Goal: Navigation & Orientation: Find specific page/section

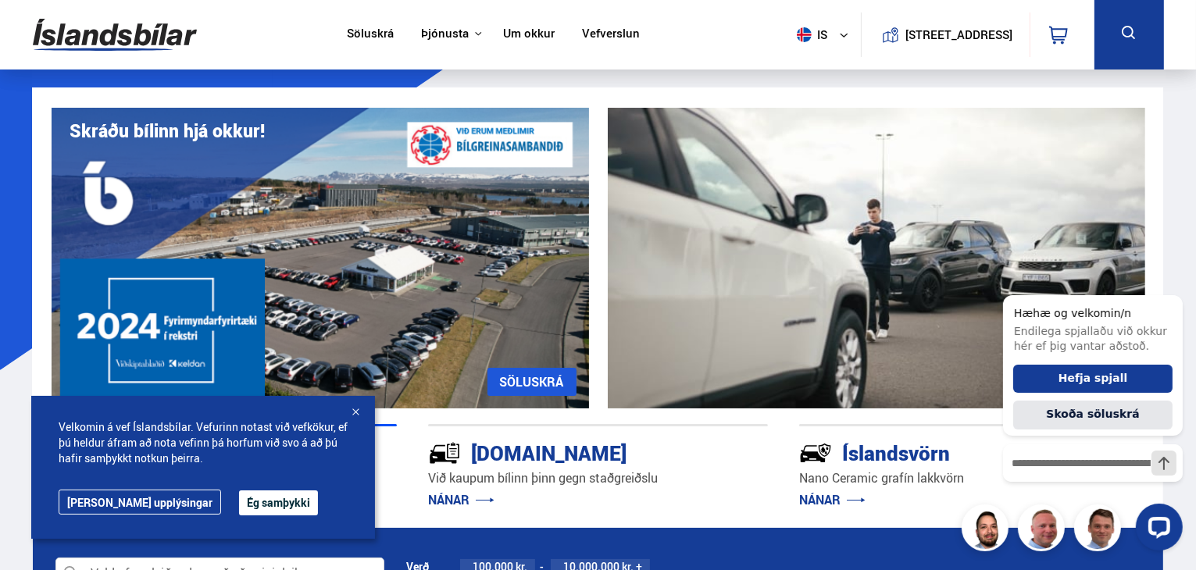
click at [250, 498] on button "Ég samþykki" at bounding box center [278, 503] width 79 height 25
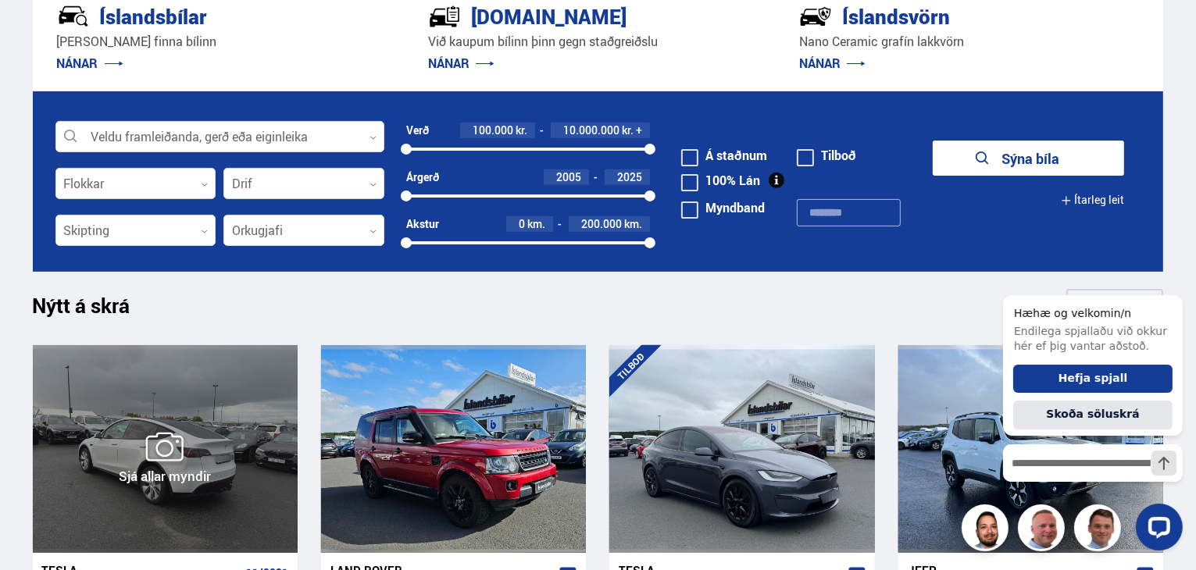
scroll to position [438, 0]
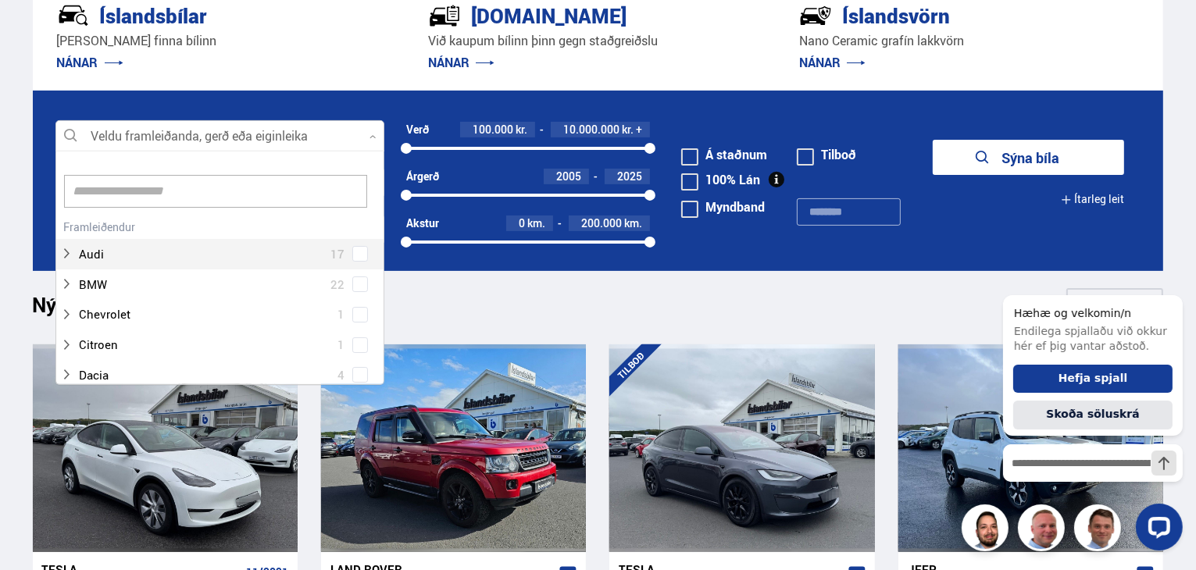
click at [371, 135] on icon at bounding box center [373, 137] width 7 height 7
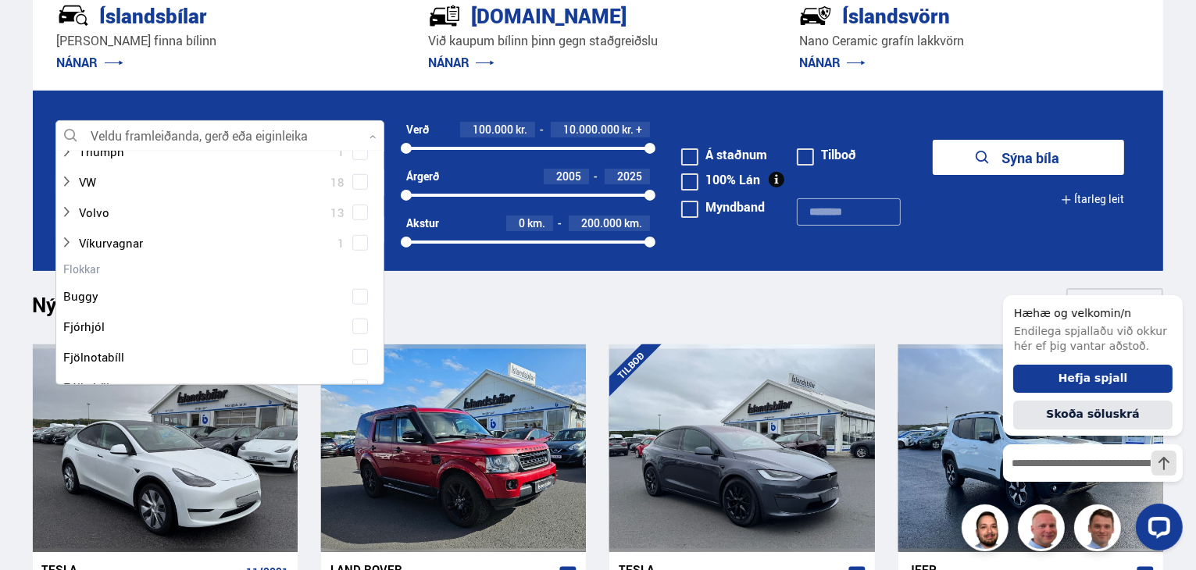
scroll to position [1020, 0]
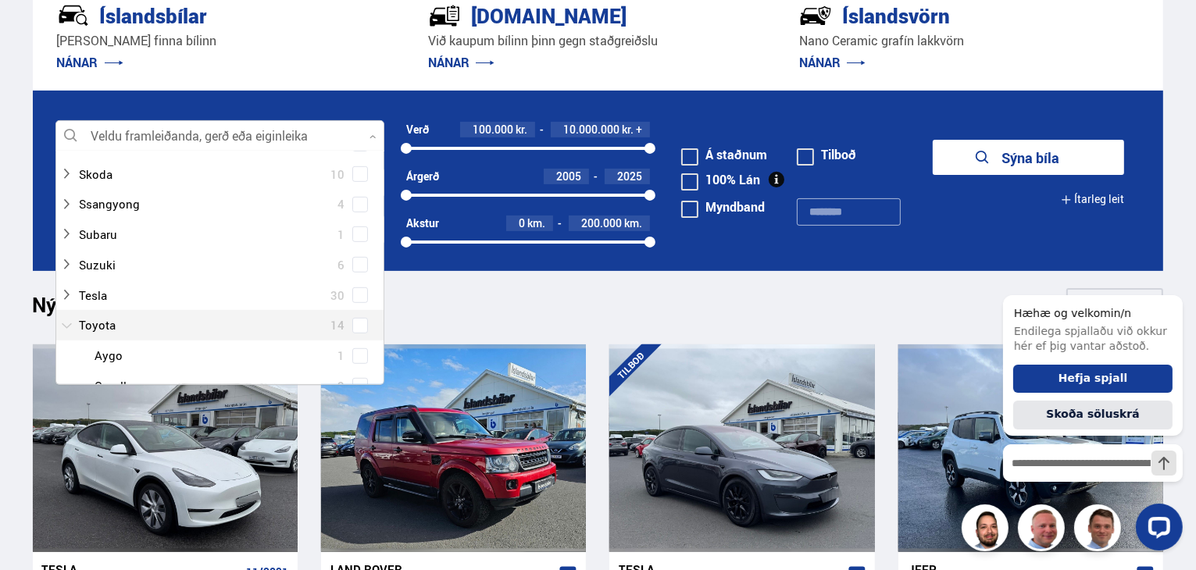
click at [107, 320] on div at bounding box center [204, 325] width 288 height 23
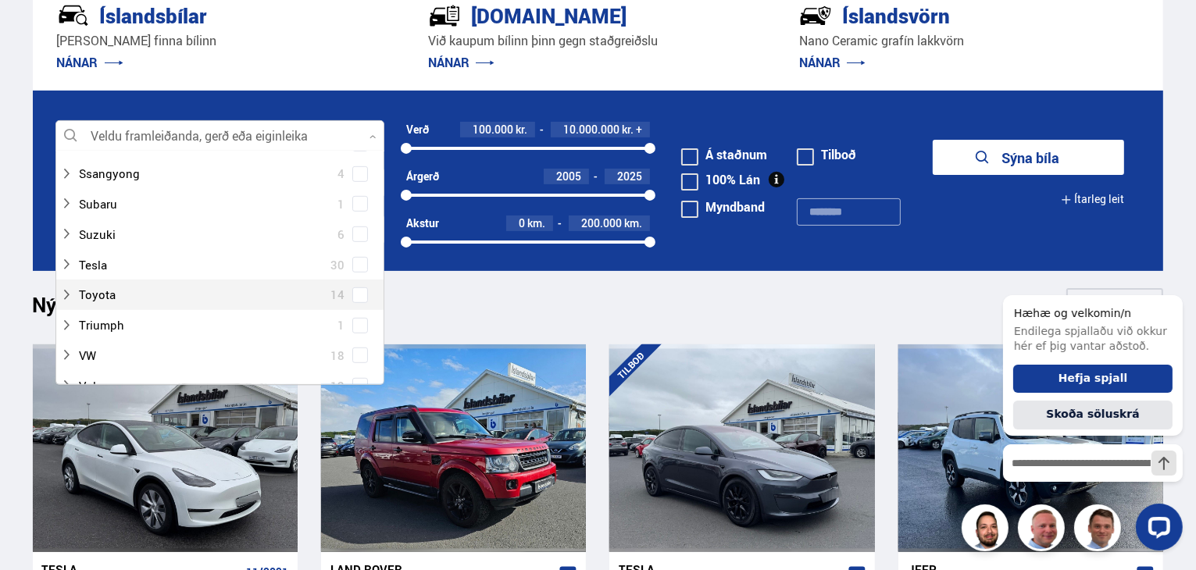
click at [357, 299] on span at bounding box center [360, 295] width 6 height 6
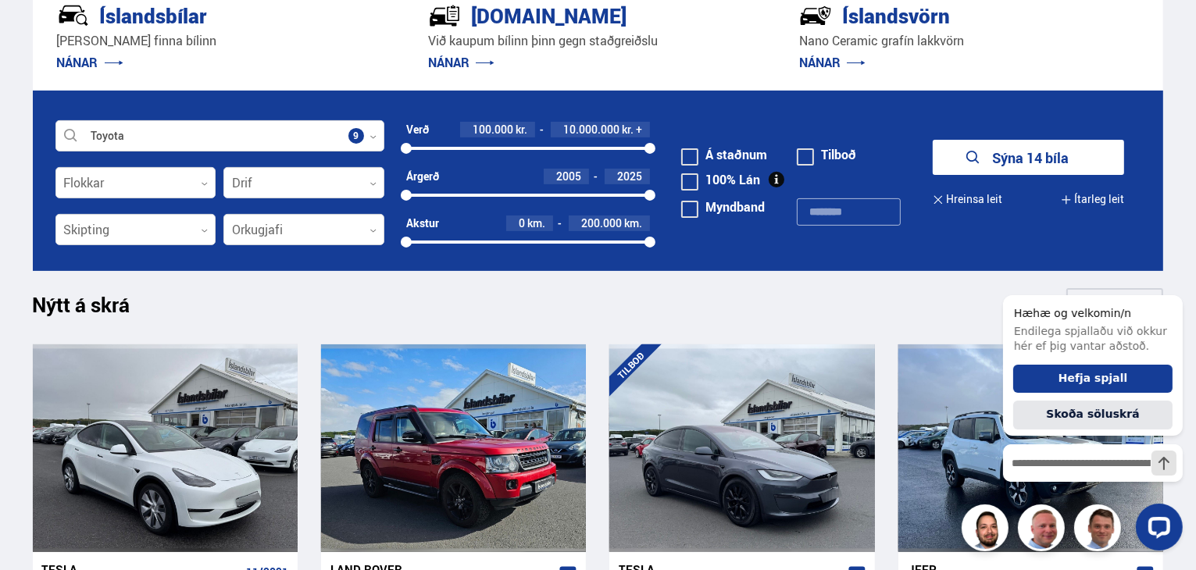
click at [693, 296] on div "Nýtt á skrá Sjá meira" at bounding box center [599, 307] width 1132 height 38
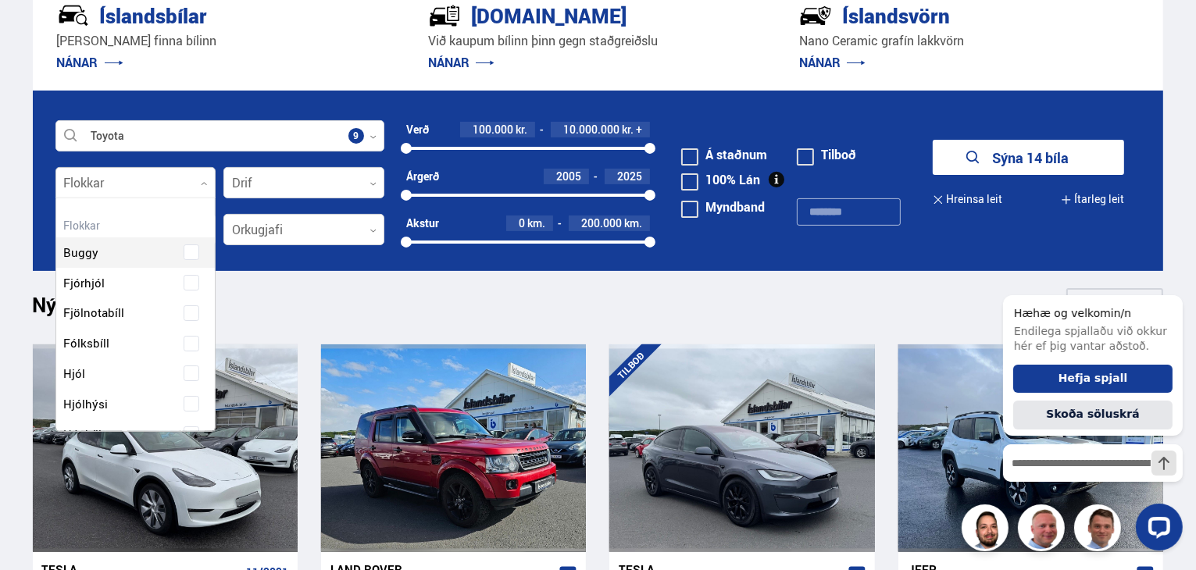
click at [206, 182] on icon at bounding box center [204, 184] width 7 height 7
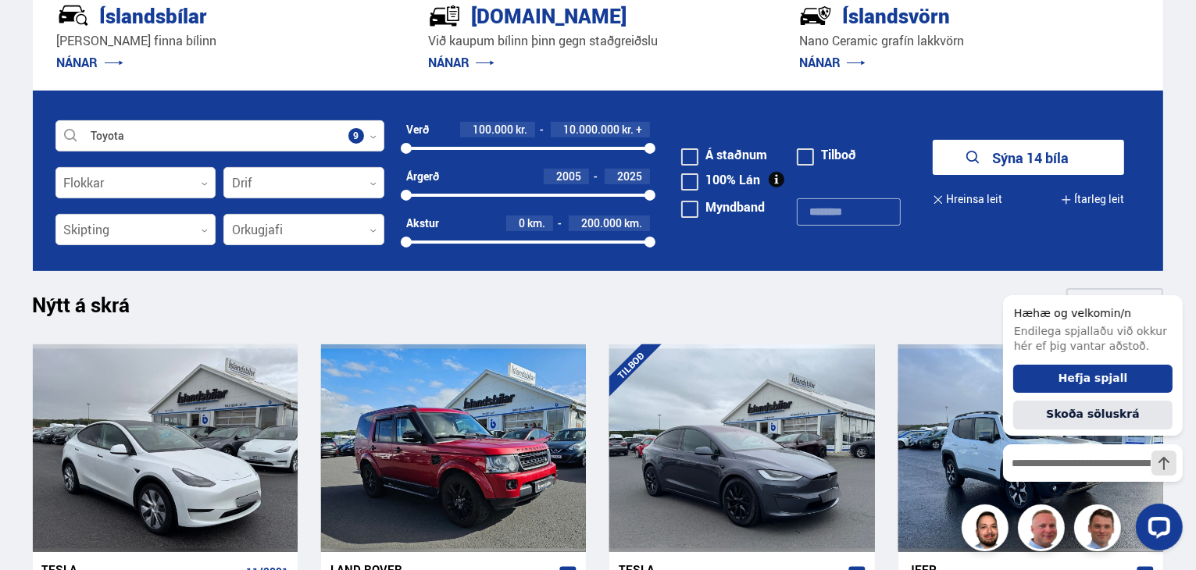
click at [265, 322] on div "Nýtt á skrá Sjá meira" at bounding box center [599, 307] width 1132 height 38
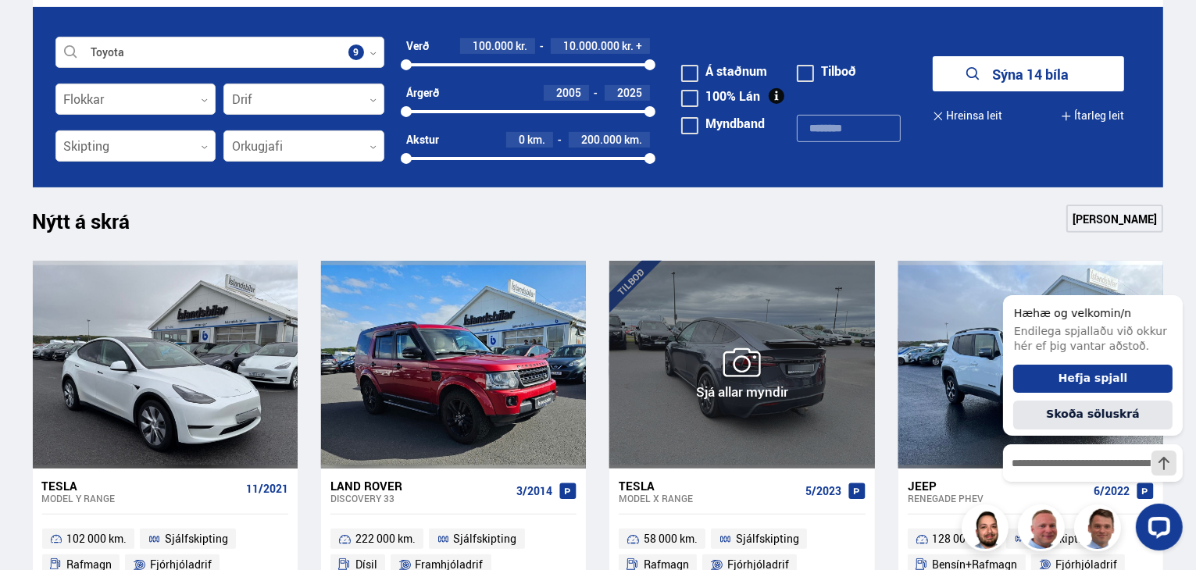
scroll to position [531, 0]
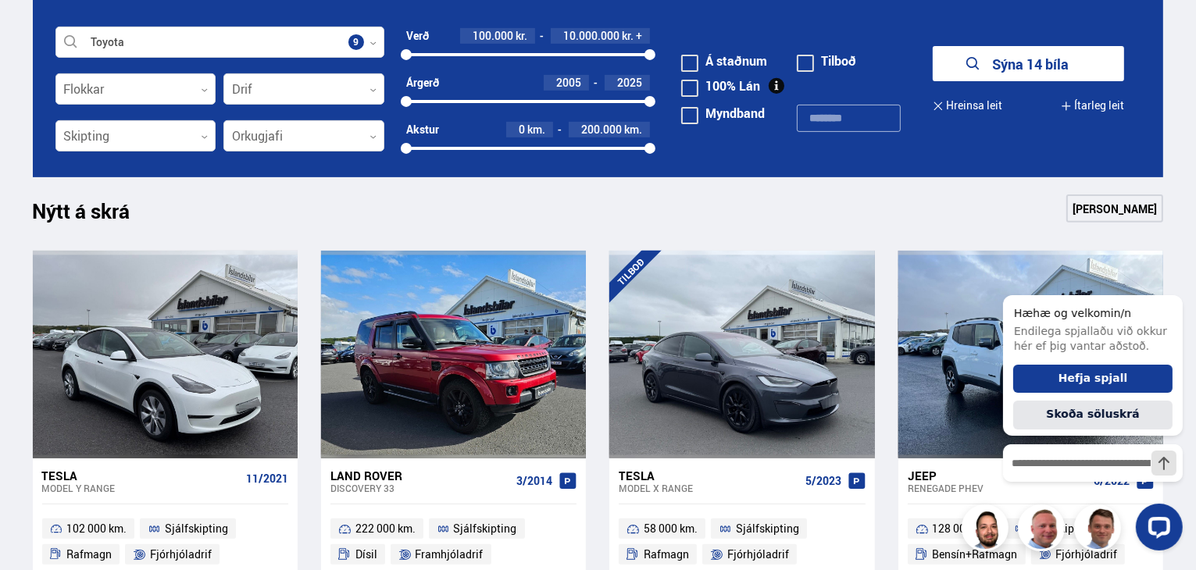
click at [1124, 203] on link "[PERSON_NAME]" at bounding box center [1115, 209] width 97 height 28
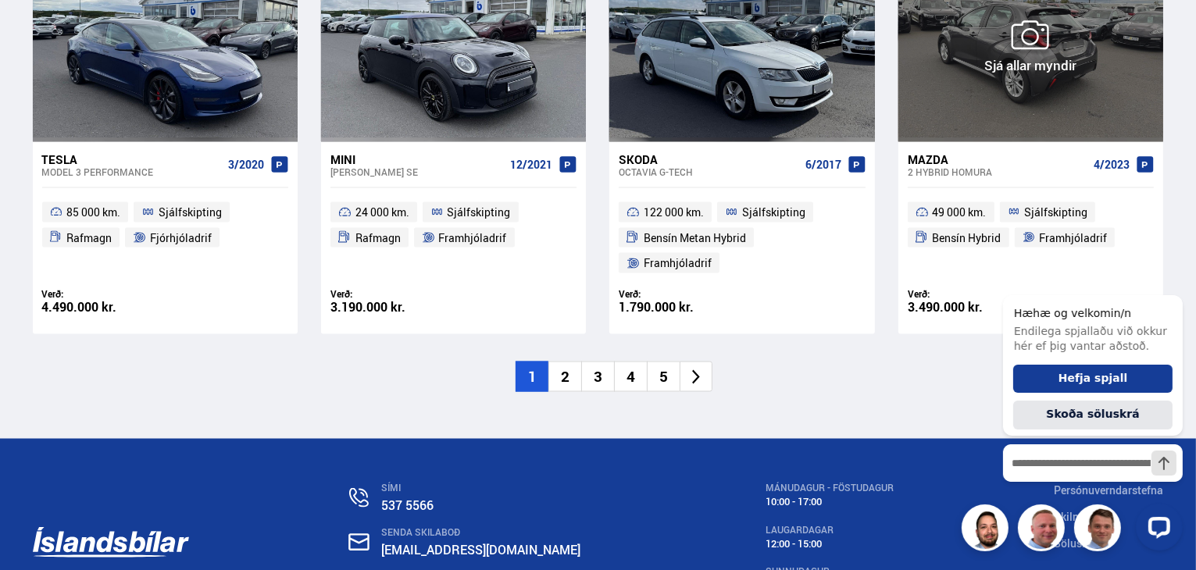
scroll to position [2438, 0]
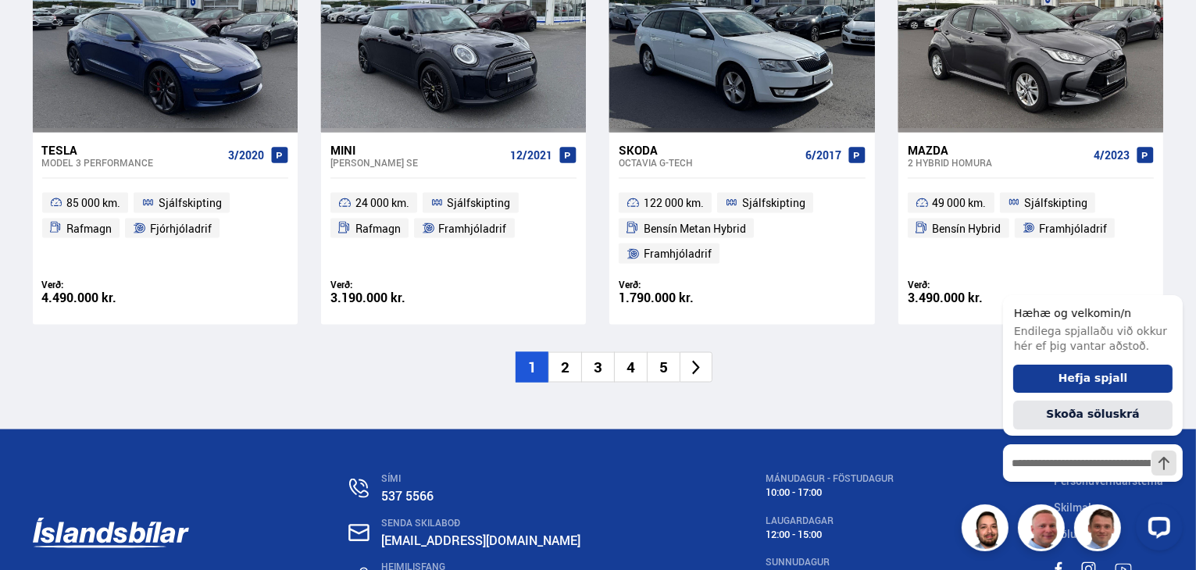
click at [567, 352] on li "2" at bounding box center [565, 367] width 33 height 30
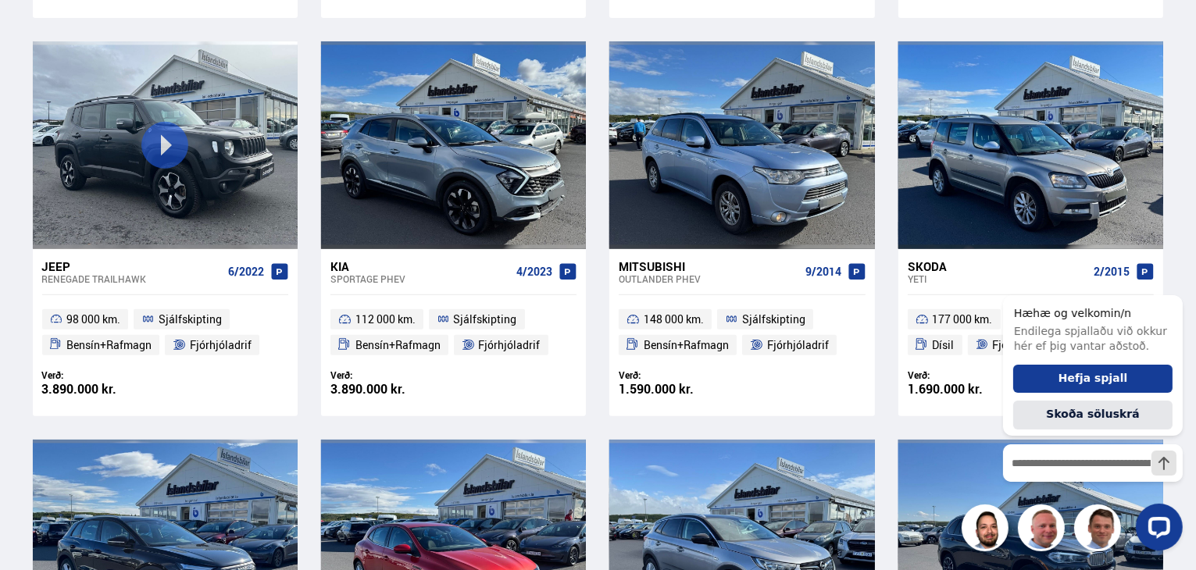
scroll to position [138, 0]
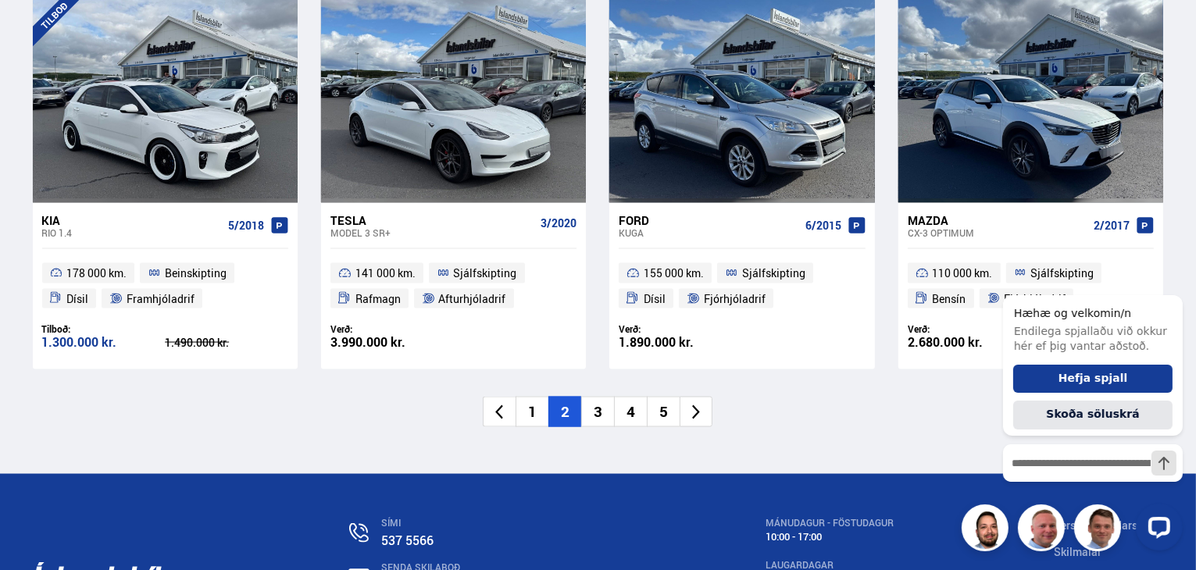
scroll to position [2407, 0]
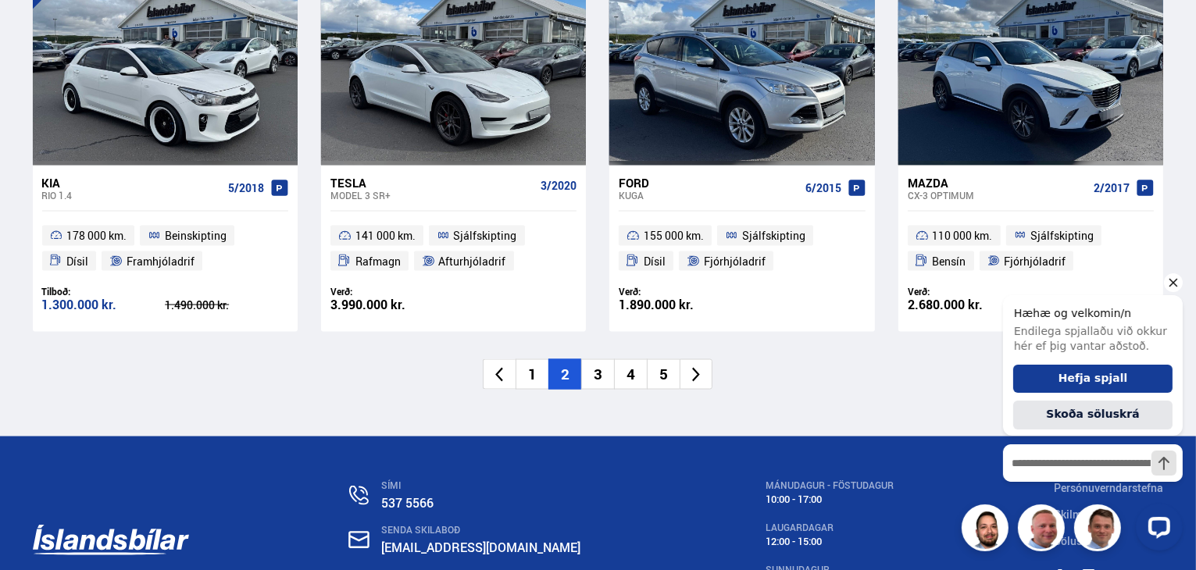
click at [1175, 282] on icon "Hide greeting" at bounding box center [1173, 282] width 19 height 19
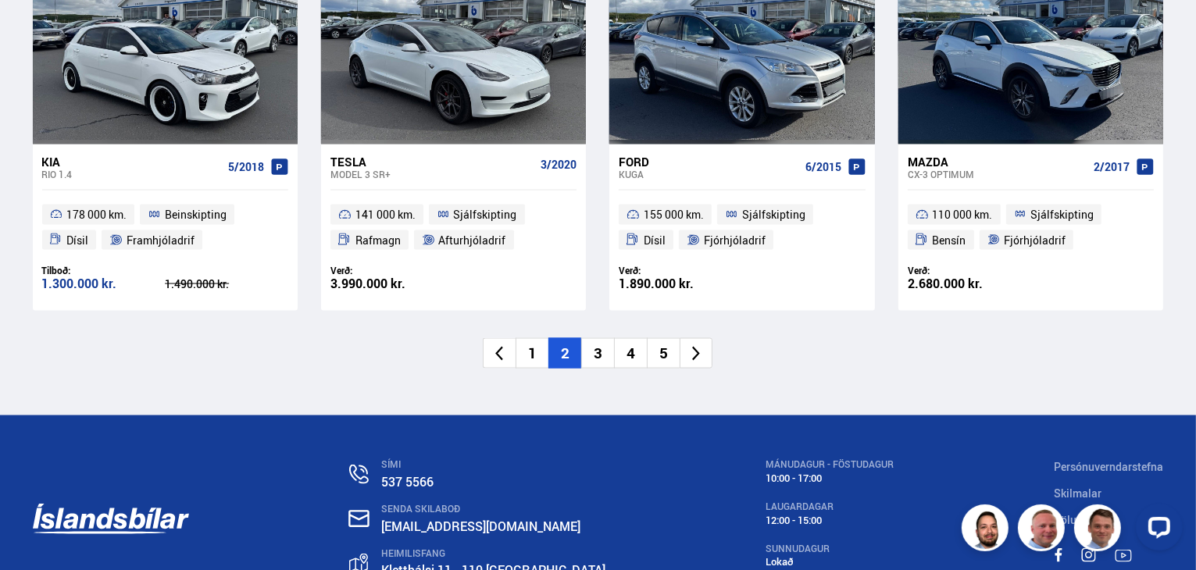
scroll to position [2438, 0]
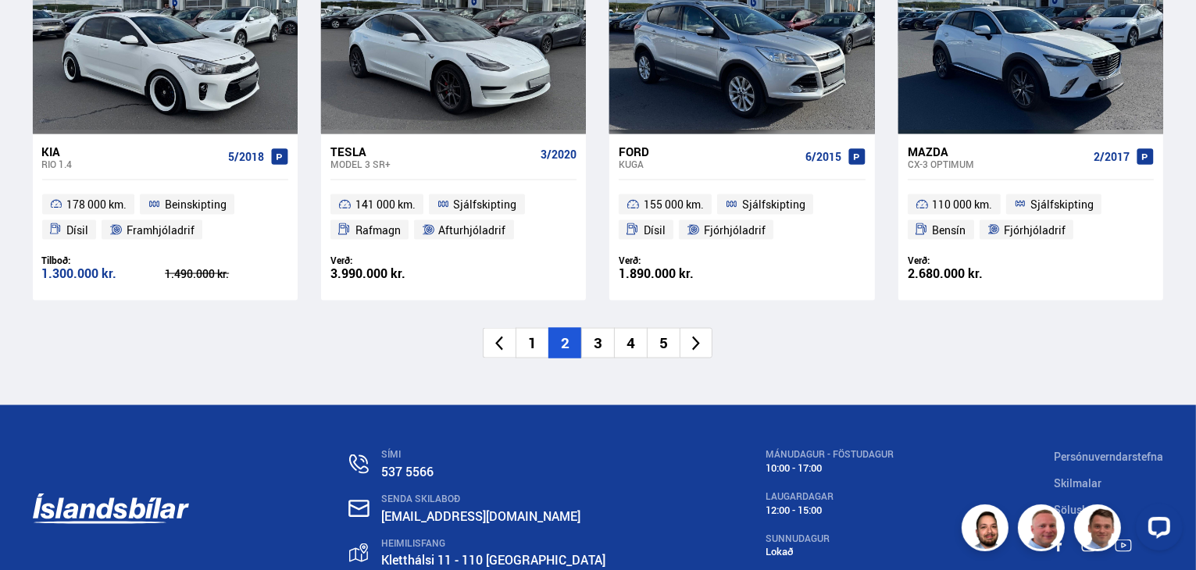
click at [599, 340] on li "3" at bounding box center [597, 343] width 33 height 30
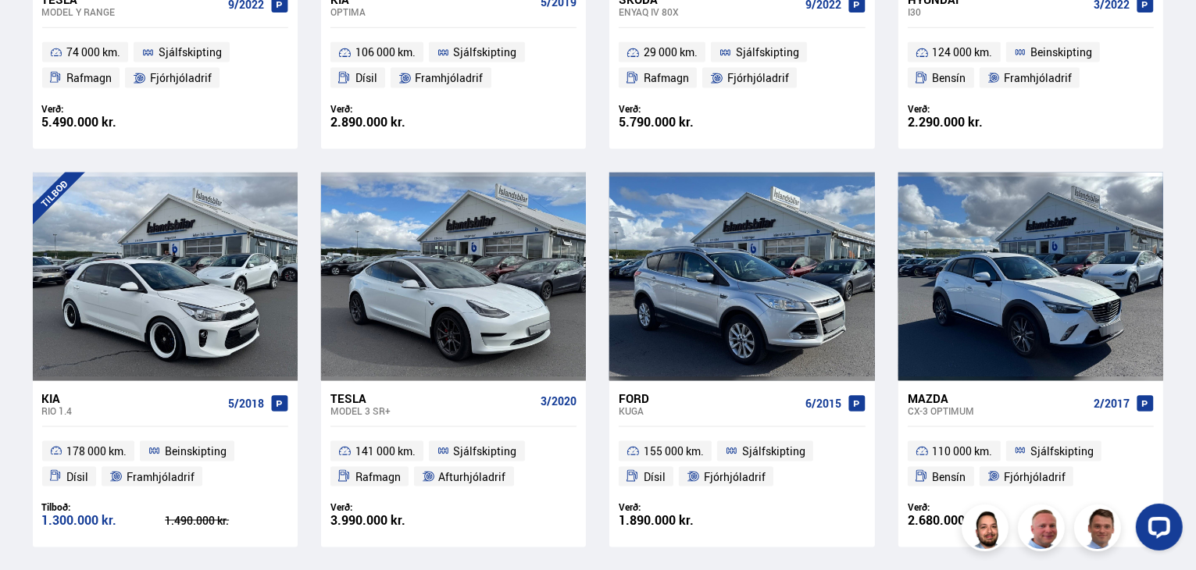
scroll to position [1629, 0]
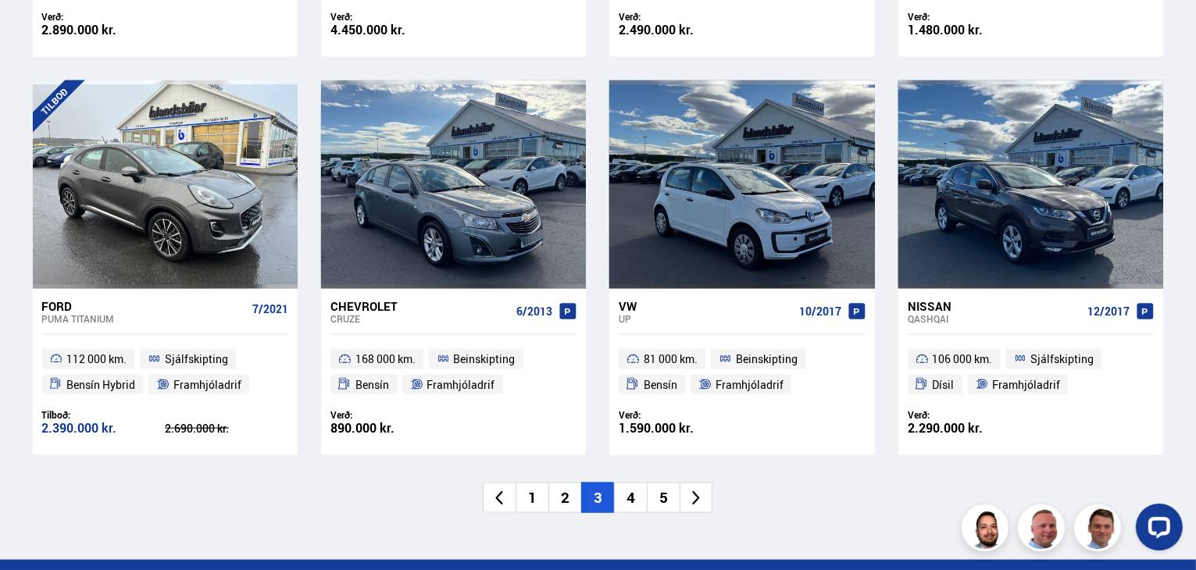
scroll to position [2313, 0]
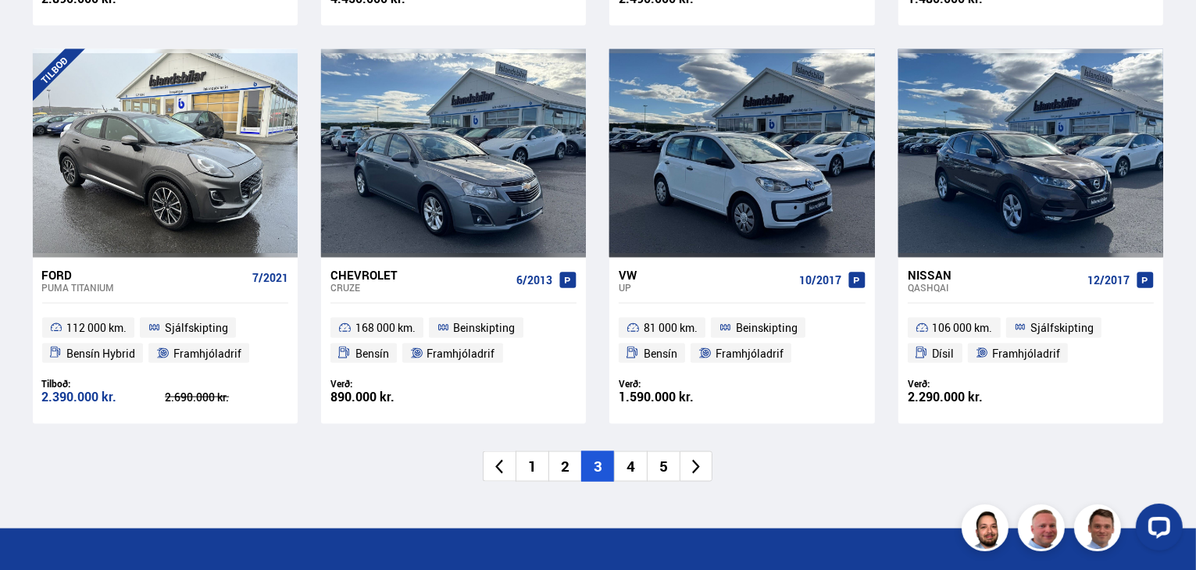
click at [635, 467] on li "4" at bounding box center [630, 467] width 33 height 30
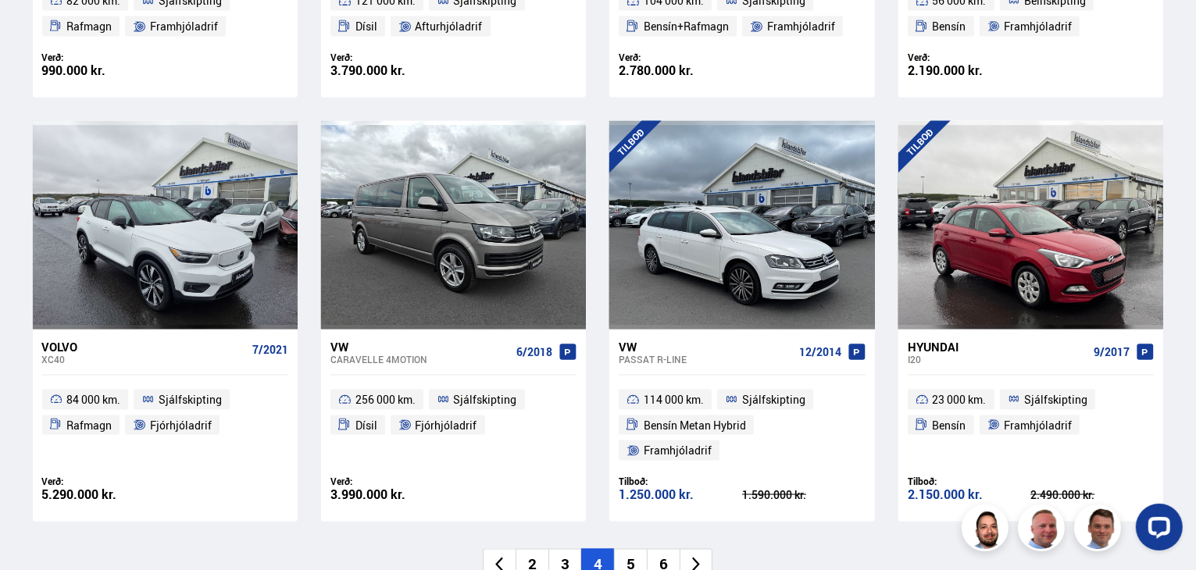
scroll to position [2251, 0]
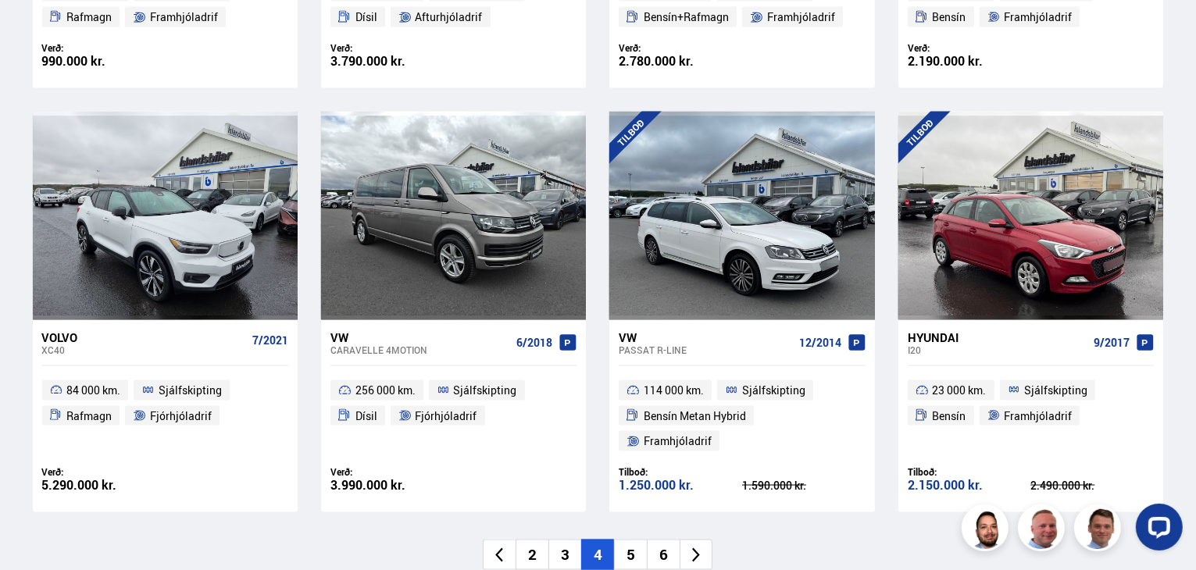
click at [631, 540] on li "5" at bounding box center [630, 555] width 33 height 30
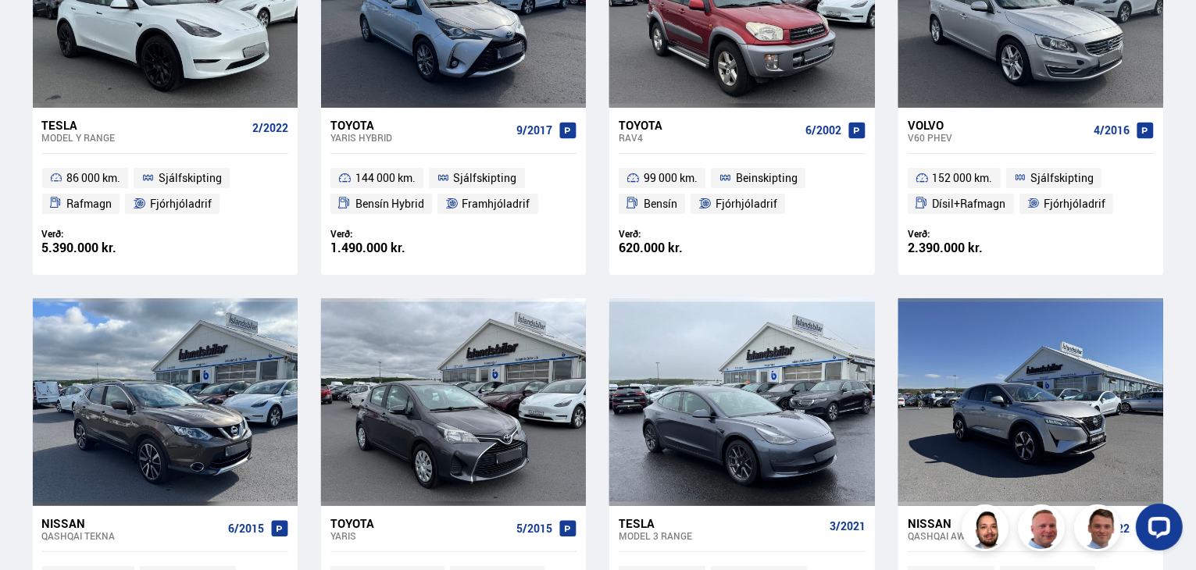
scroll to position [298, 0]
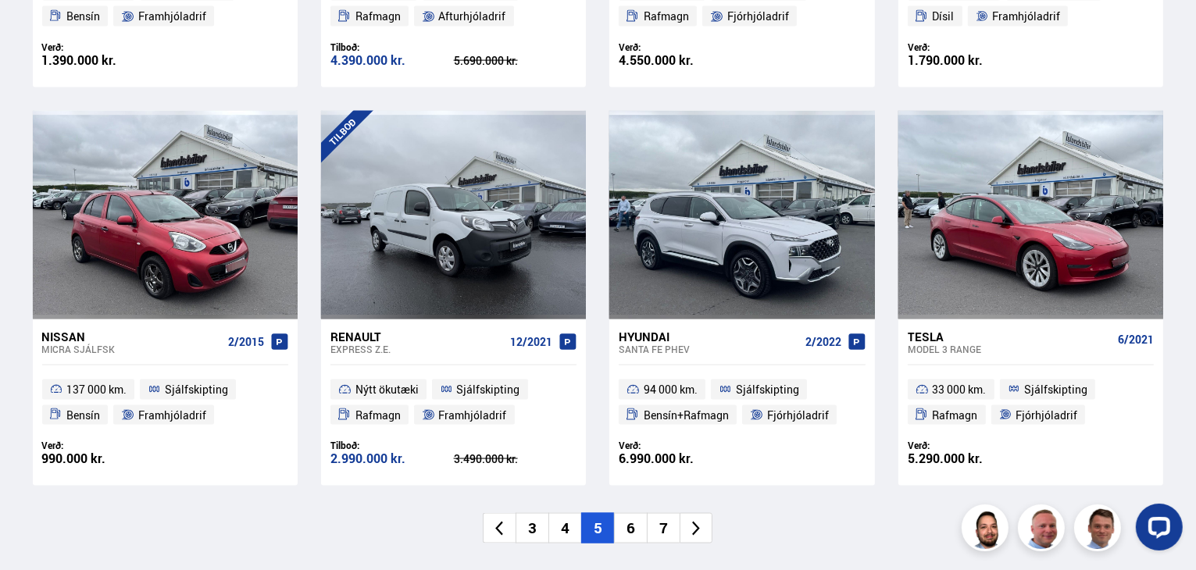
scroll to position [2282, 0]
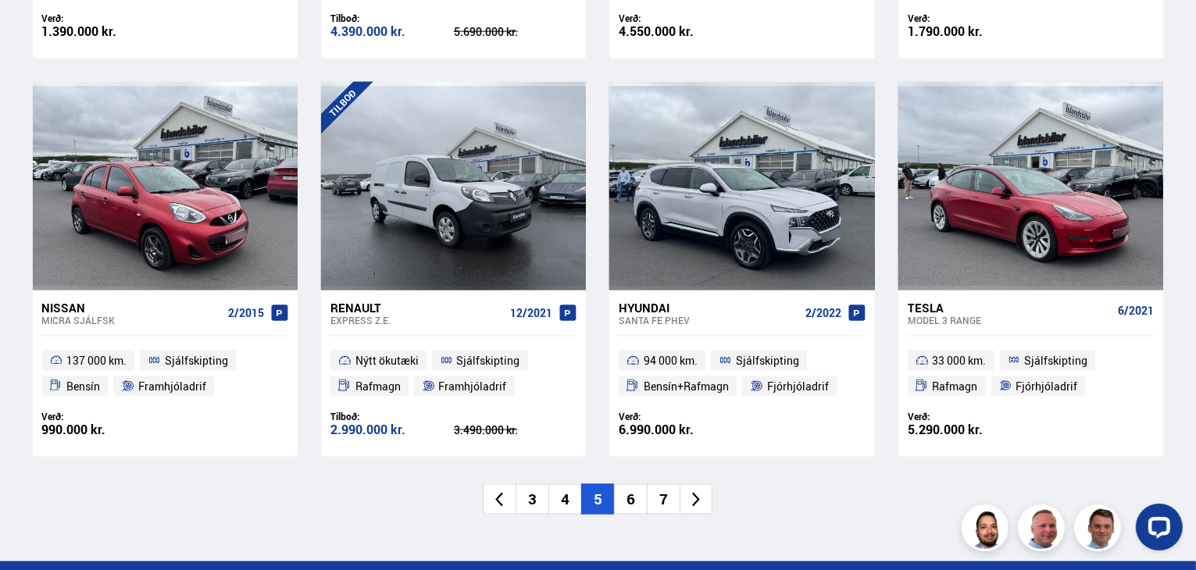
click at [631, 499] on li "6" at bounding box center [630, 499] width 33 height 30
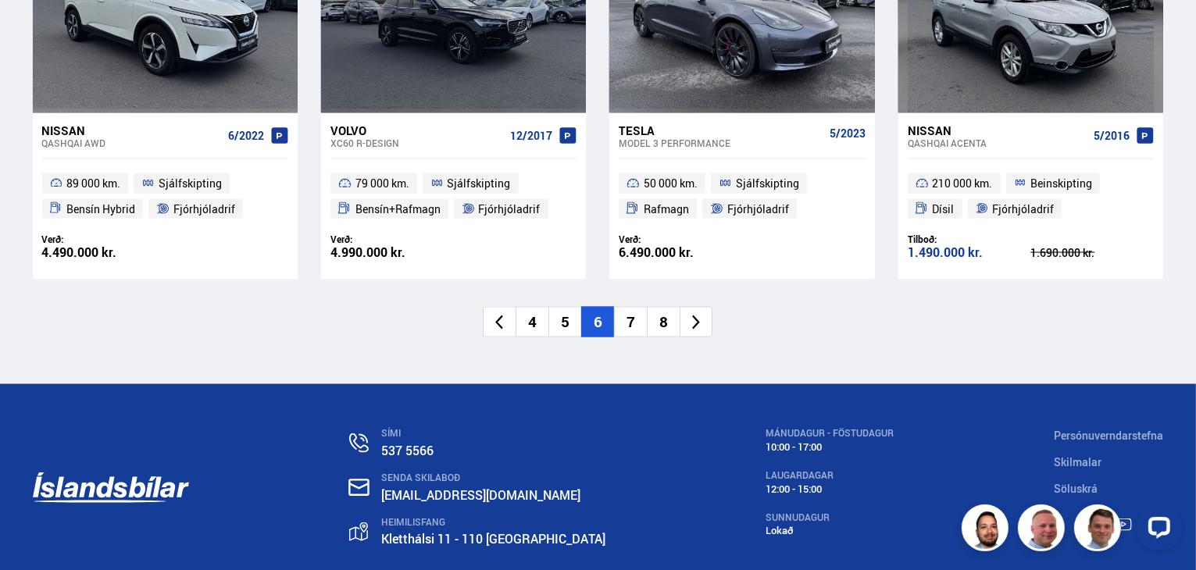
scroll to position [2469, 0]
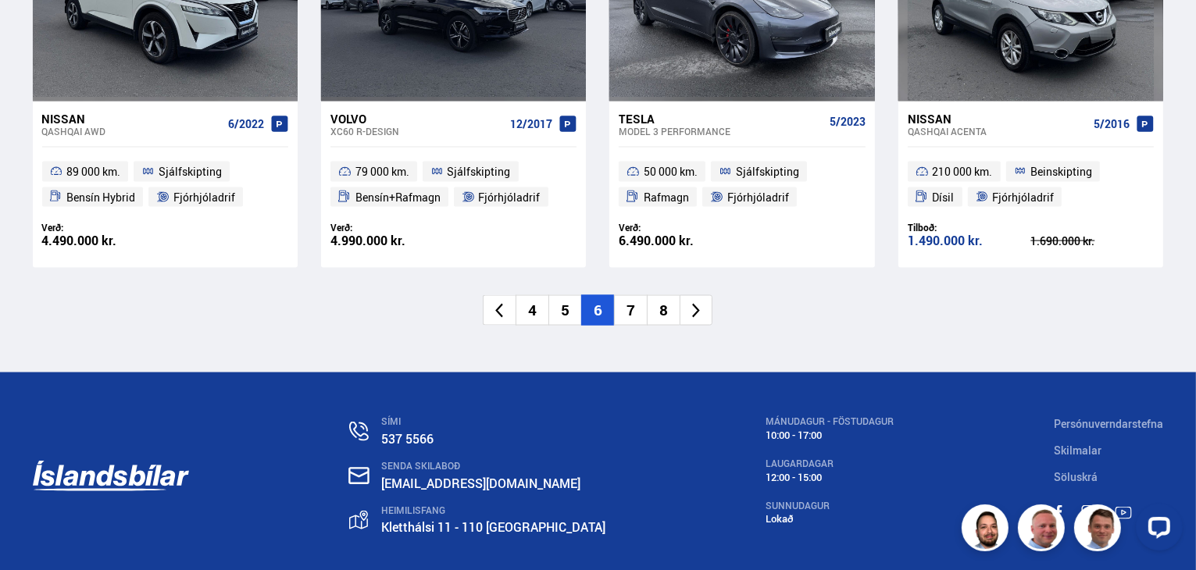
click at [631, 309] on li "7" at bounding box center [630, 310] width 33 height 30
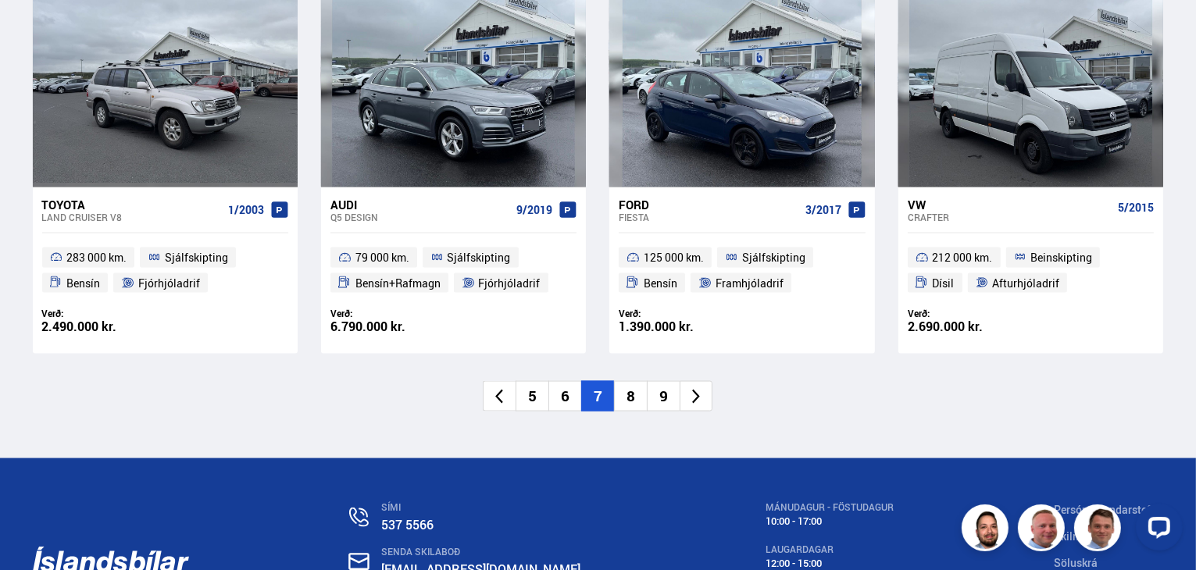
scroll to position [2407, 0]
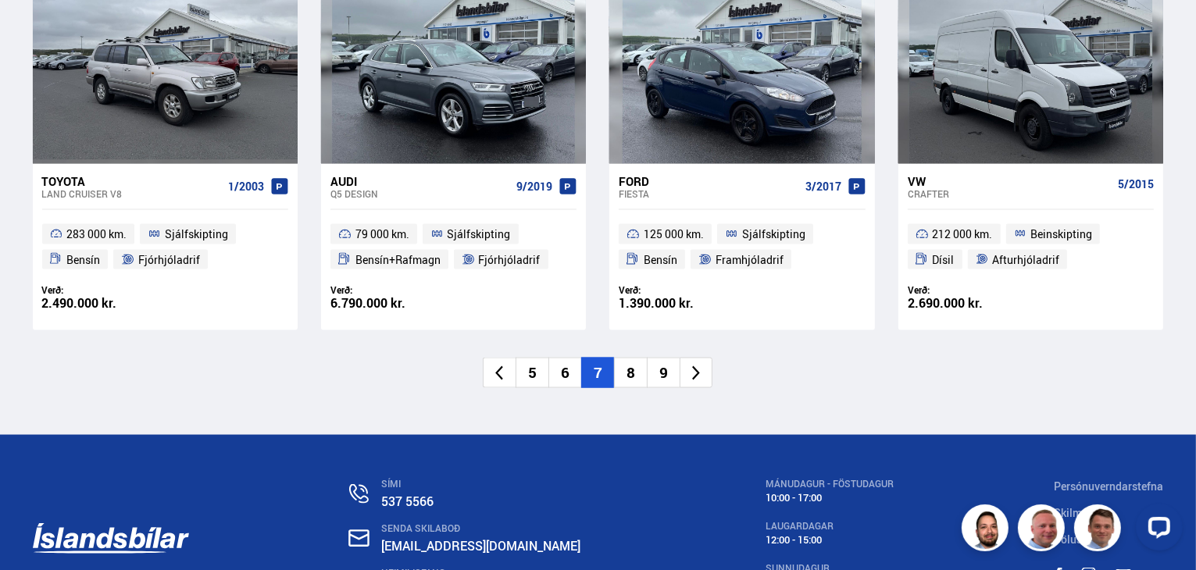
click at [631, 367] on li "8" at bounding box center [630, 373] width 33 height 30
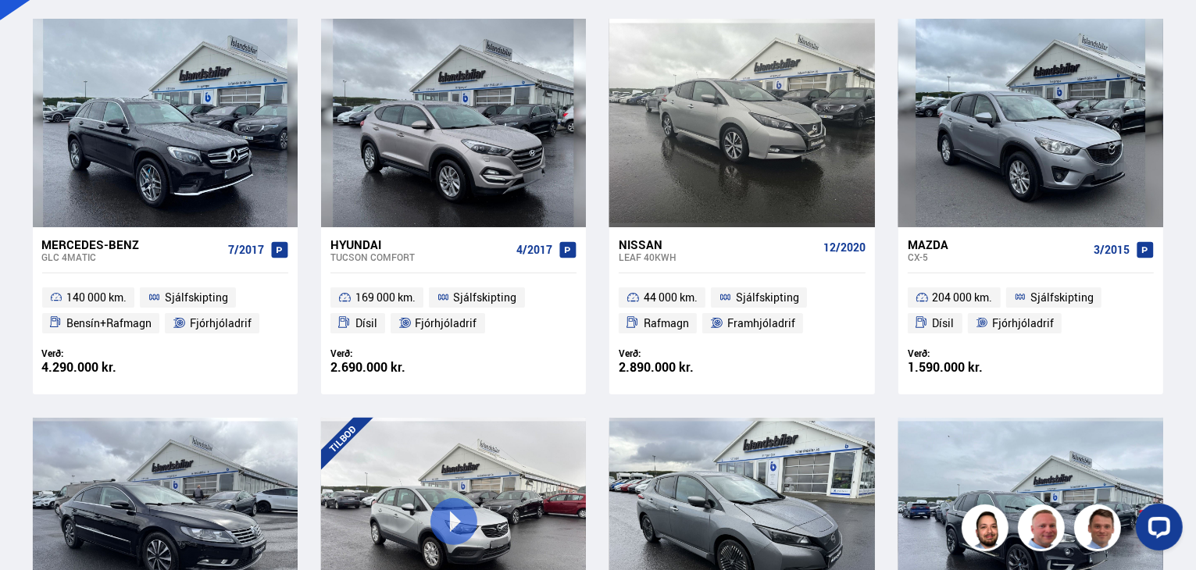
scroll to position [131, 0]
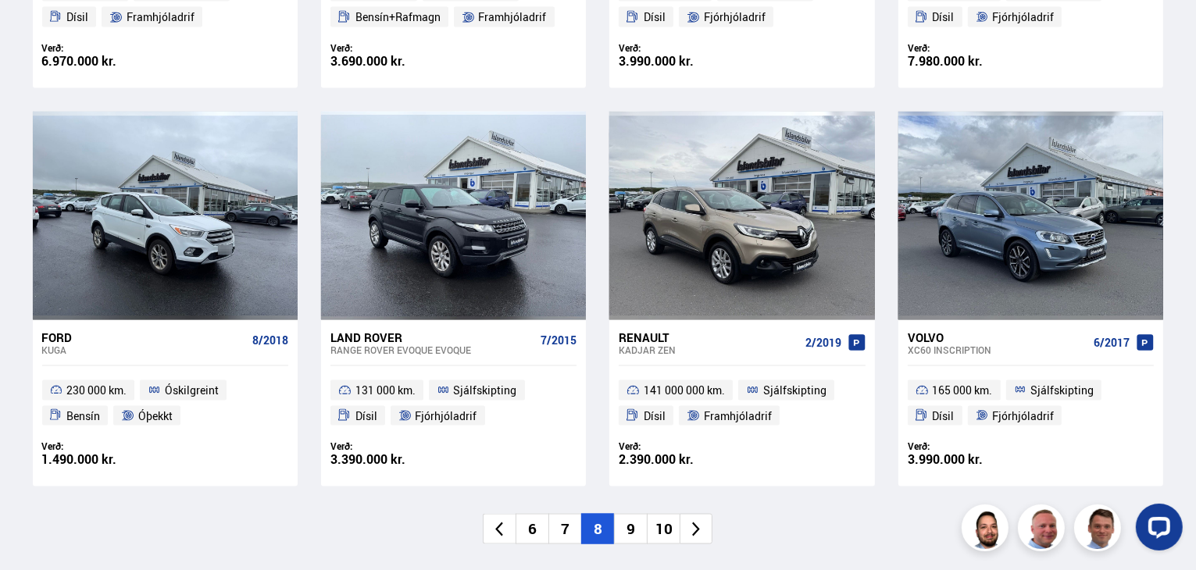
scroll to position [2282, 0]
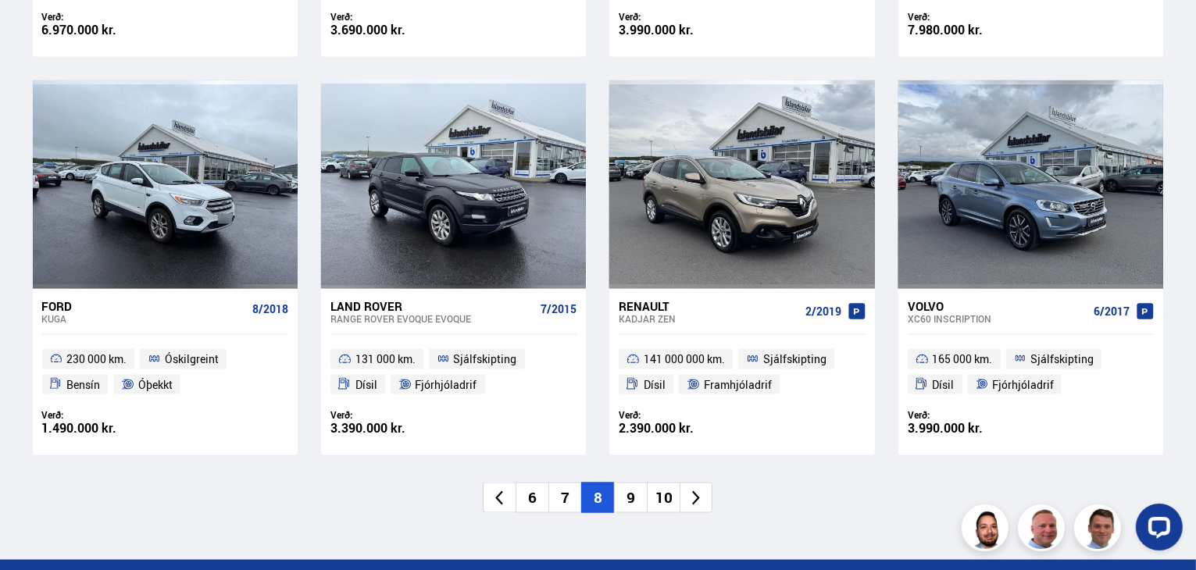
click at [636, 497] on li "9" at bounding box center [630, 498] width 33 height 30
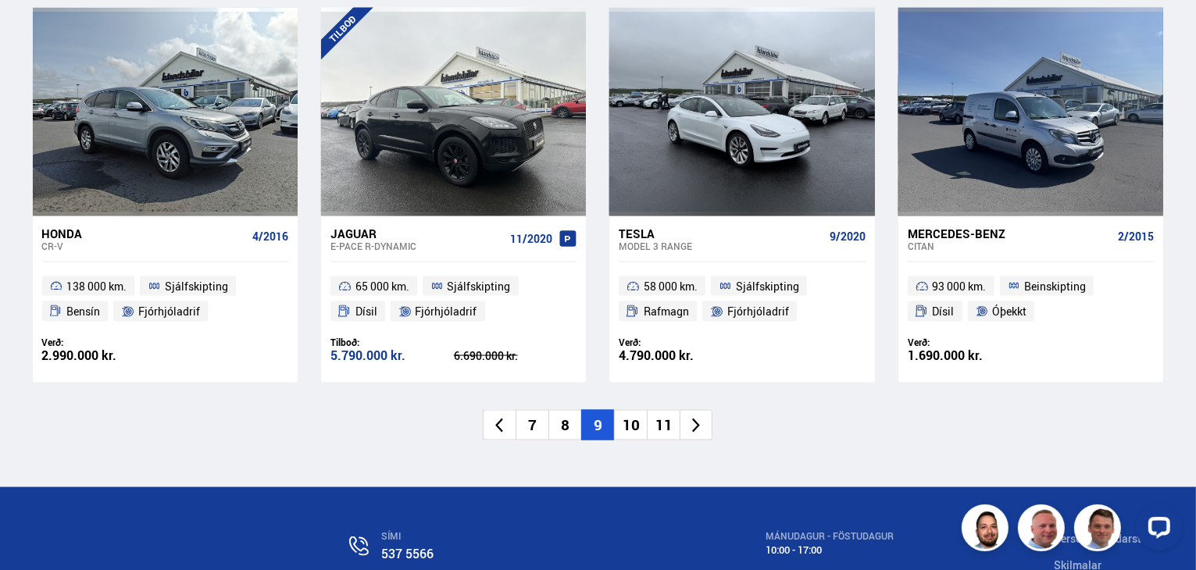
scroll to position [2407, 0]
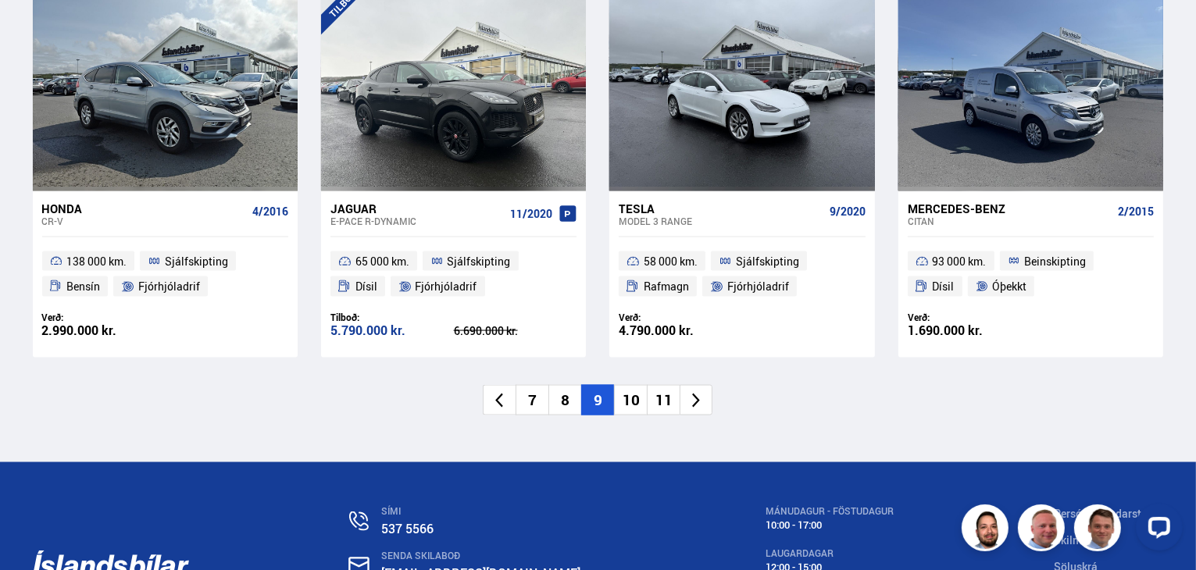
click at [633, 385] on li "10" at bounding box center [630, 400] width 33 height 30
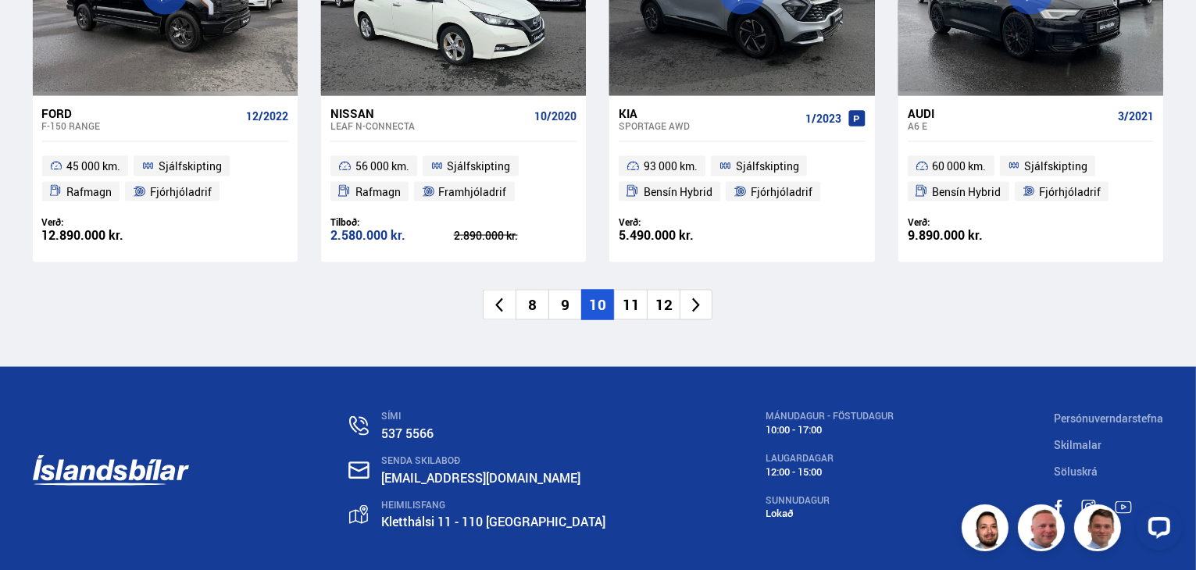
scroll to position [2501, 0]
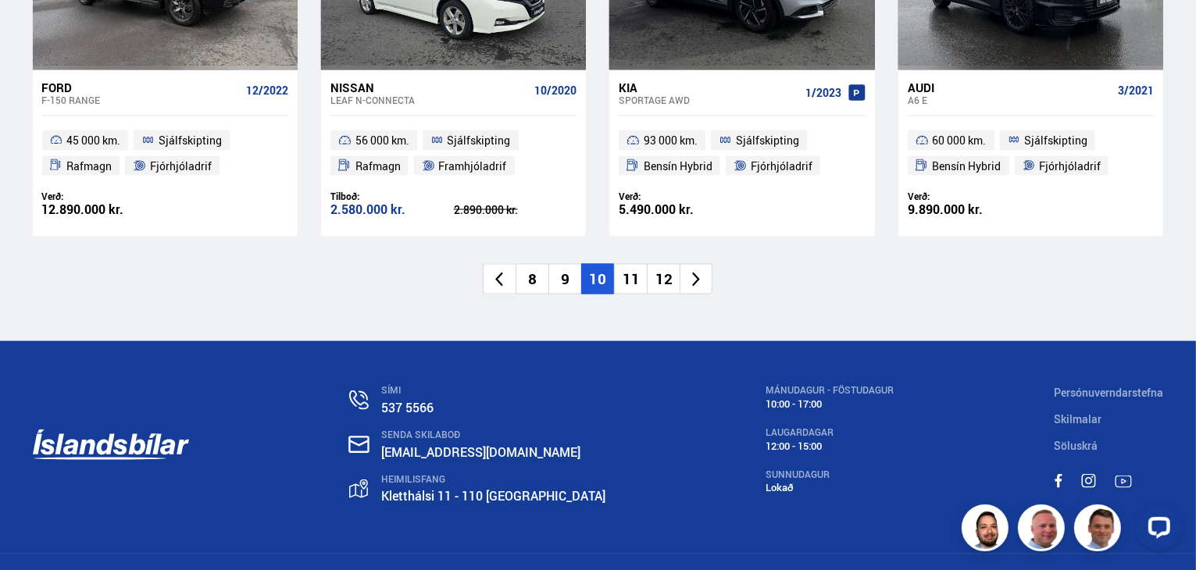
click at [630, 278] on li "11" at bounding box center [630, 279] width 33 height 30
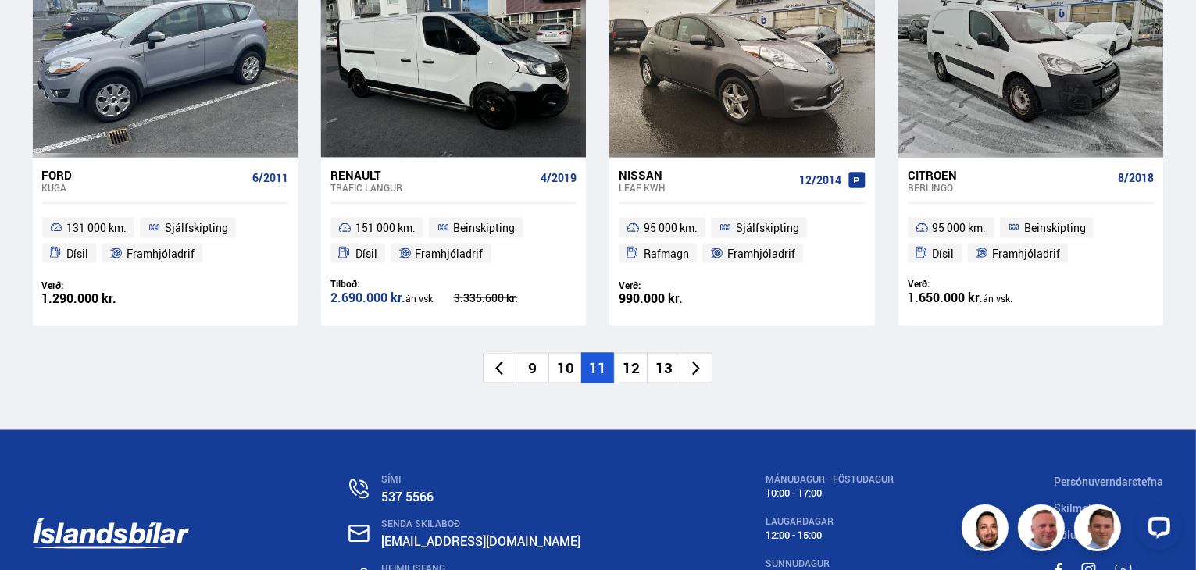
scroll to position [2438, 0]
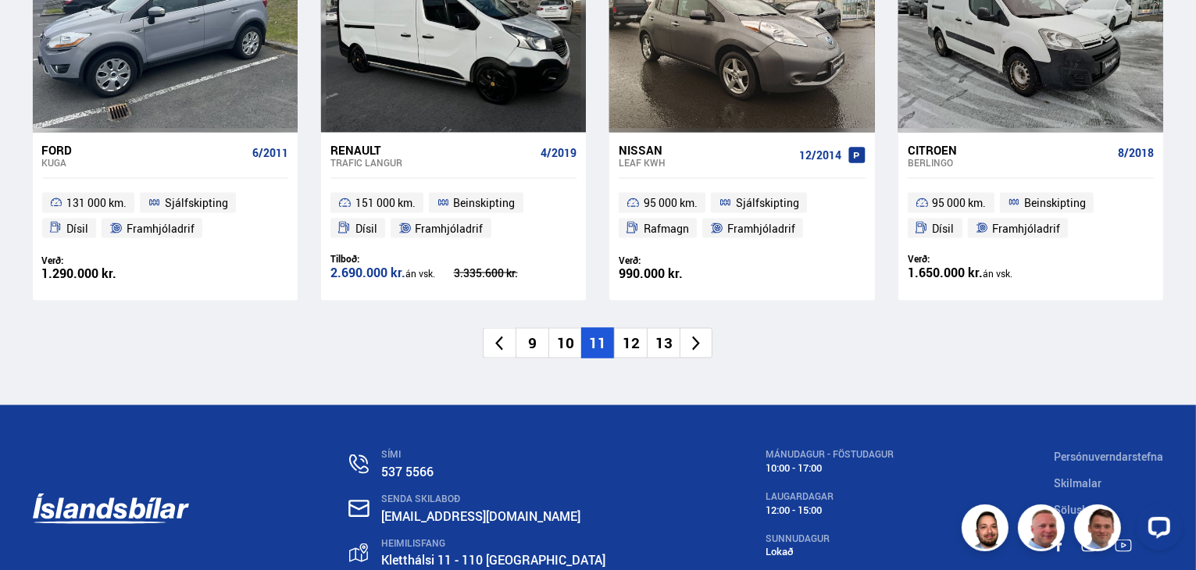
click at [629, 343] on li "12" at bounding box center [630, 343] width 33 height 30
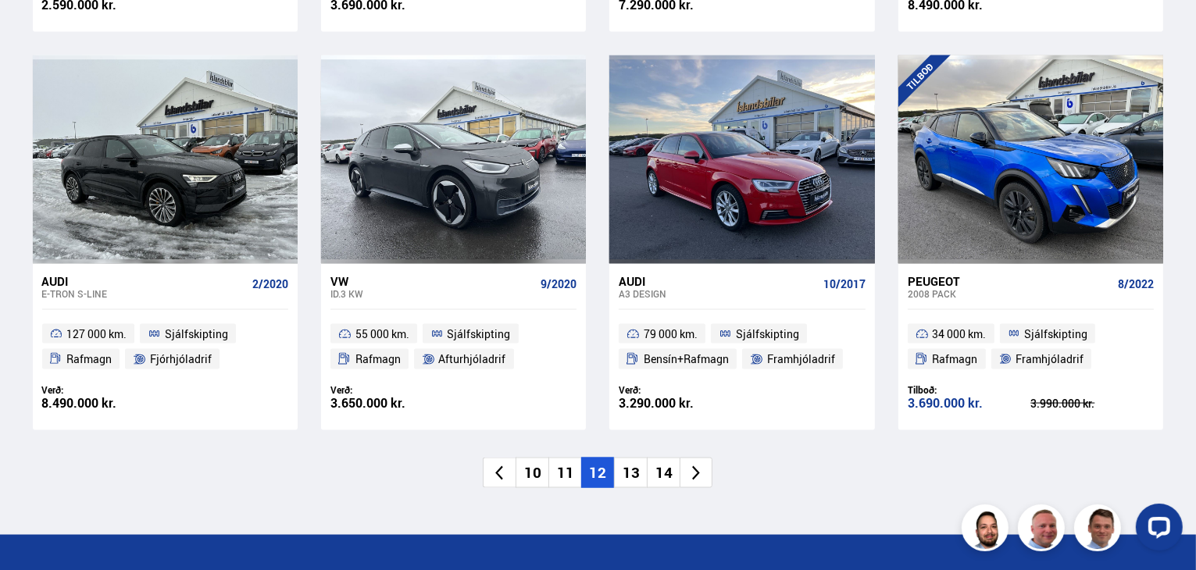
scroll to position [2344, 0]
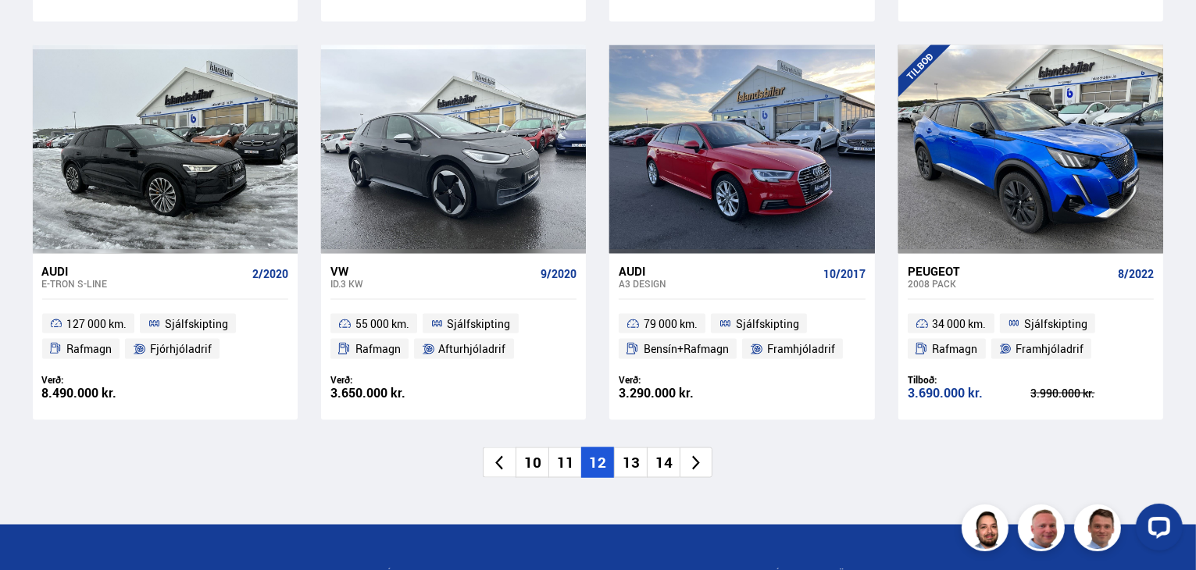
click at [628, 448] on li "13" at bounding box center [630, 463] width 33 height 30
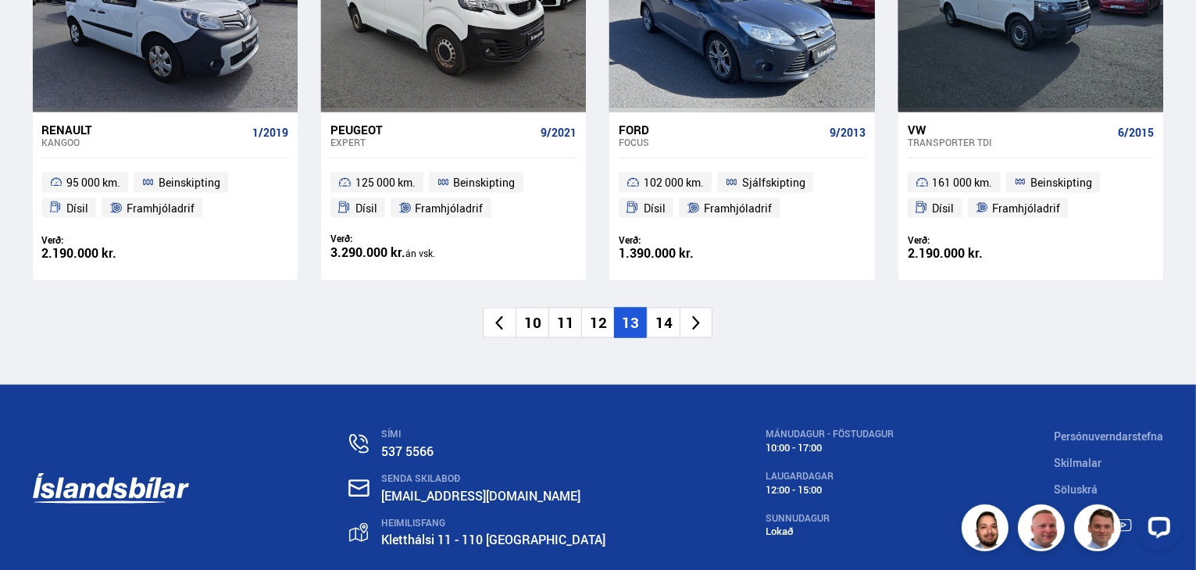
scroll to position [2547, 0]
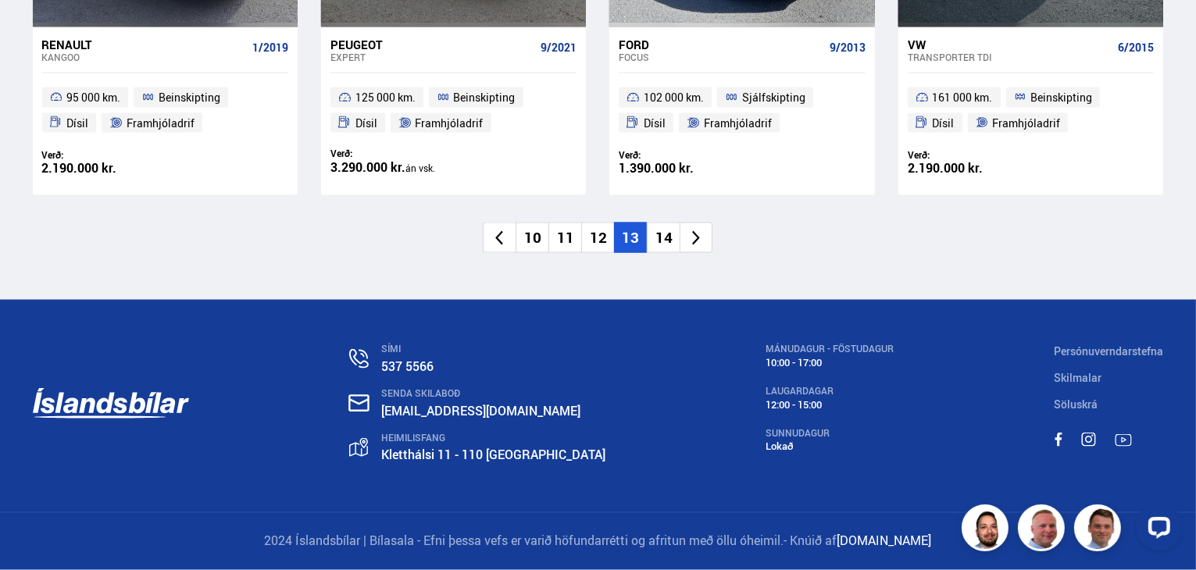
click at [663, 234] on li "14" at bounding box center [663, 238] width 33 height 30
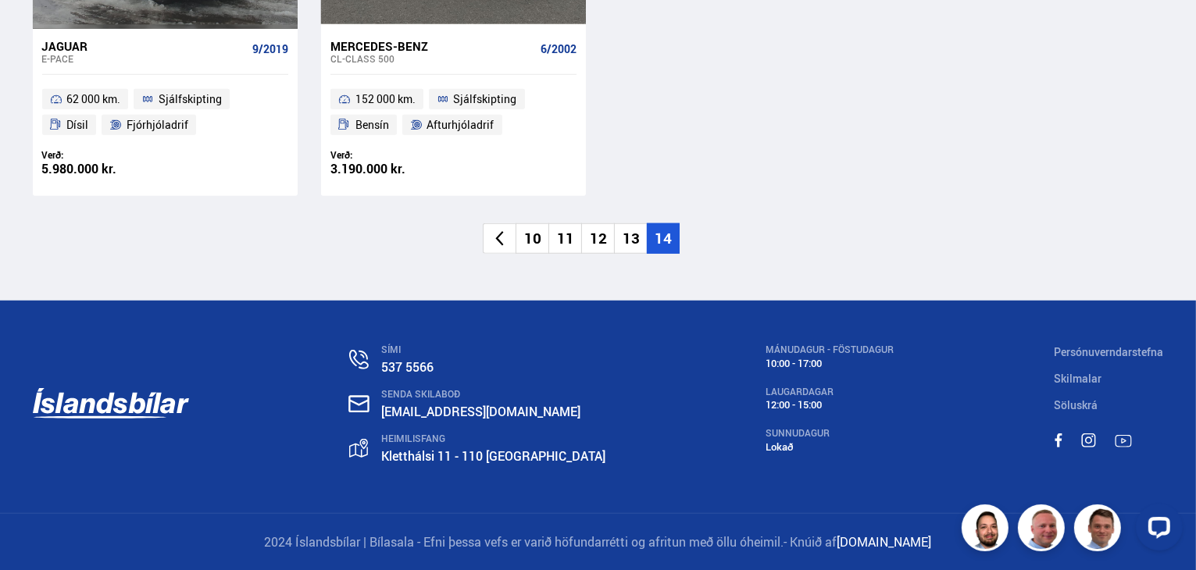
scroll to position [1346, 0]
